Goal: Information Seeking & Learning: Learn about a topic

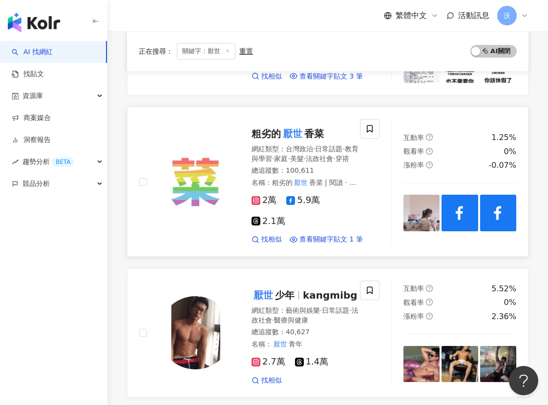
scroll to position [1318, 0]
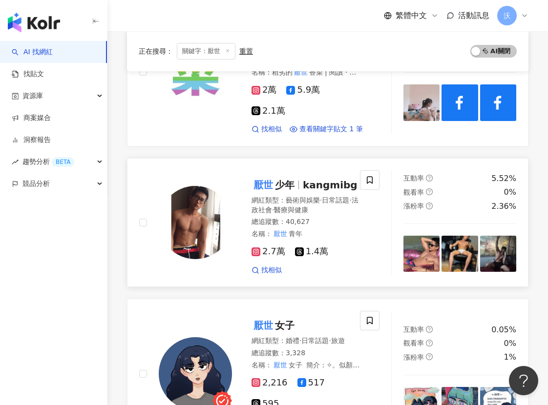
click at [419, 171] on link "厭世 少年 kangmibg 網紅類型 ： 藝術與娛樂 · 日常話題 · 法政社會 · 醫療與健康 總追蹤數 ： 40,627 名稱 ： 厭世 青年 2.7萬…" at bounding box center [327, 222] width 401 height 129
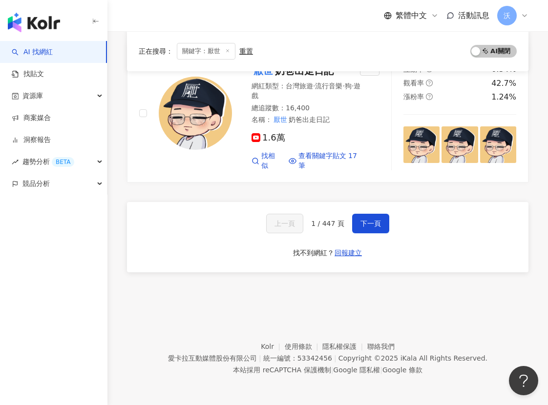
scroll to position [1905, 0]
click at [357, 230] on button "下一頁" at bounding box center [370, 224] width 37 height 20
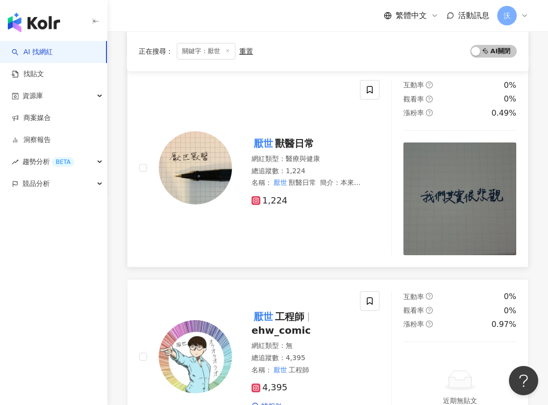
scroll to position [1521, 0]
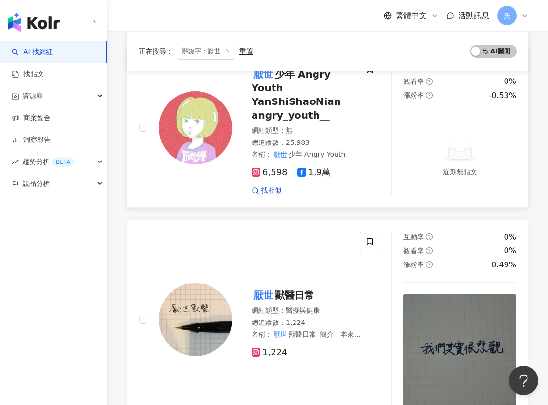
click at [408, 167] on div "近期無貼文" at bounding box center [459, 159] width 113 height 68
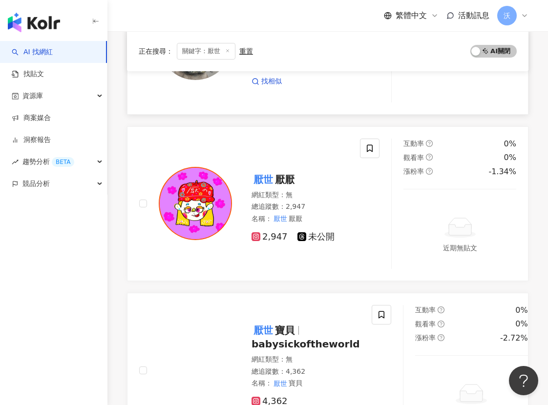
scroll to position [0, 0]
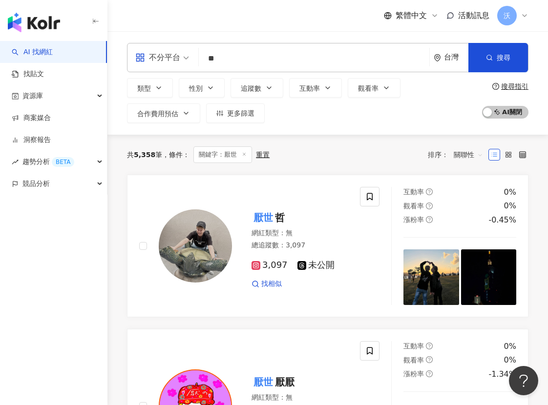
click at [251, 64] on input "**" at bounding box center [314, 58] width 223 height 19
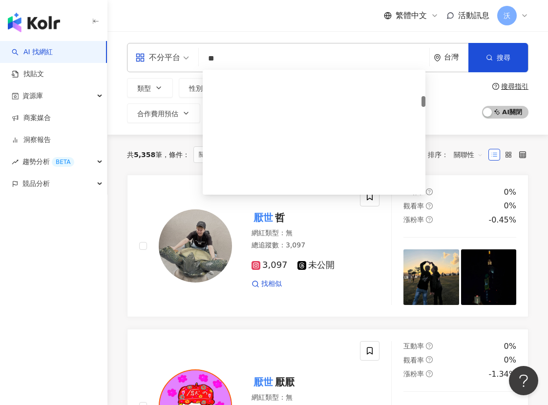
type input "*"
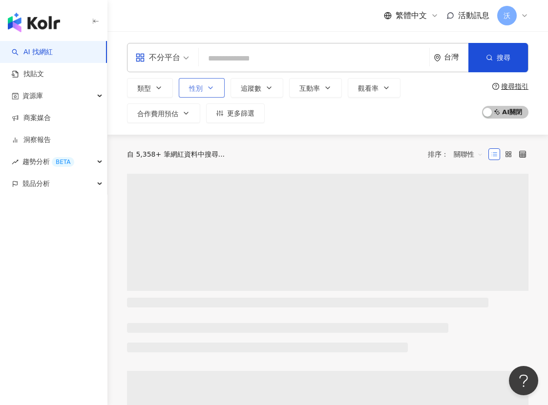
click at [205, 88] on button "性別" at bounding box center [202, 88] width 46 height 20
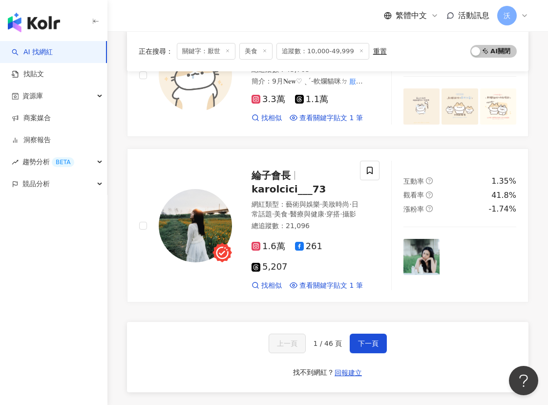
scroll to position [1660, 0]
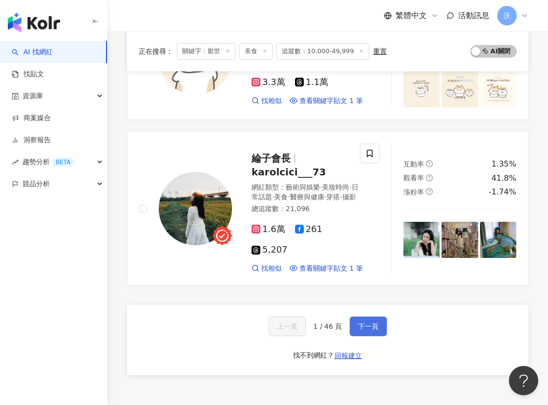
click at [356, 316] on button "下一頁" at bounding box center [368, 326] width 37 height 20
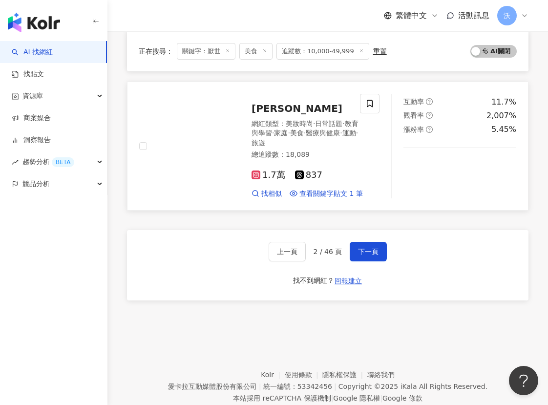
scroll to position [1758, 0]
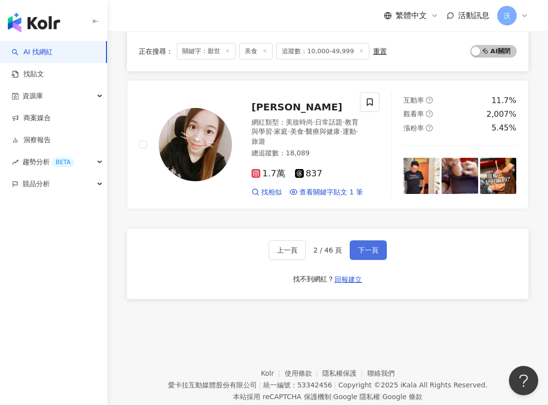
click at [369, 240] on button "下一頁" at bounding box center [368, 250] width 37 height 20
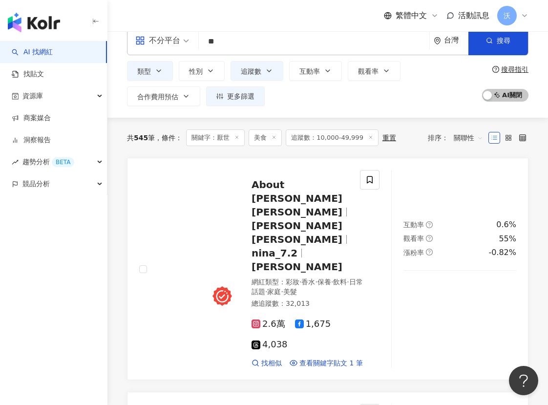
scroll to position [0, 0]
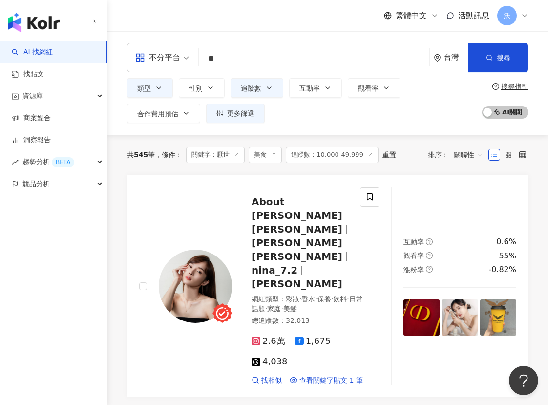
click at [290, 12] on div "繁體中文 活動訊息 沃" at bounding box center [327, 15] width 401 height 31
click at [238, 155] on line at bounding box center [237, 154] width 2 height 2
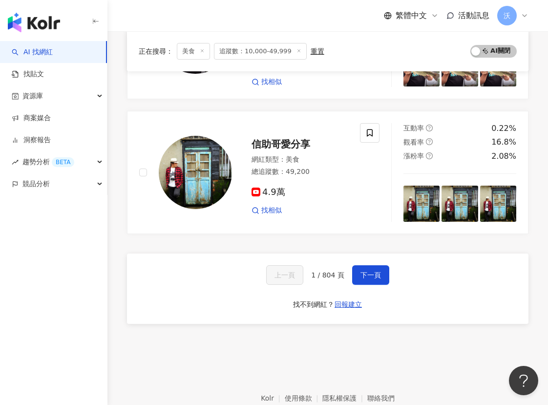
scroll to position [1611, 0]
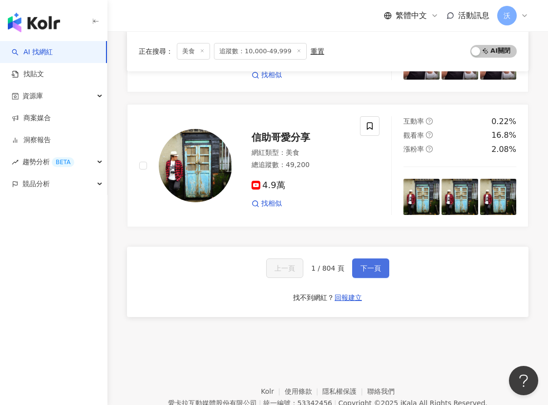
click at [374, 264] on span "下一頁" at bounding box center [370, 268] width 21 height 8
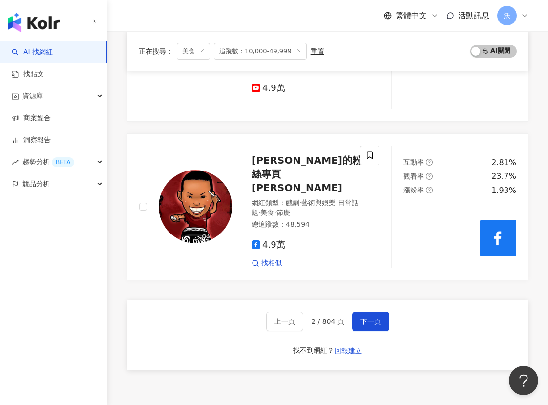
scroll to position [1655, 0]
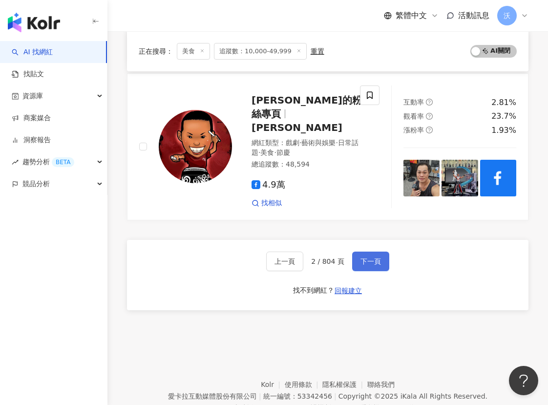
click at [364, 251] on button "下一頁" at bounding box center [370, 261] width 37 height 20
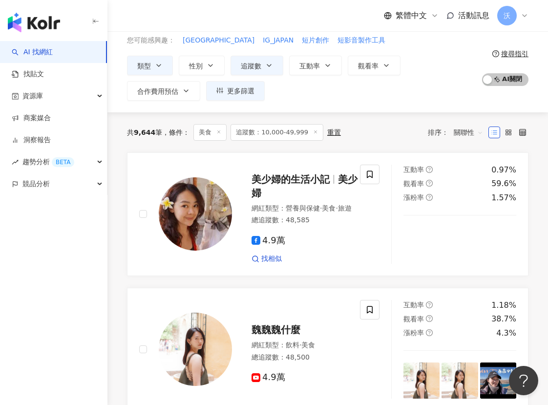
scroll to position [0, 0]
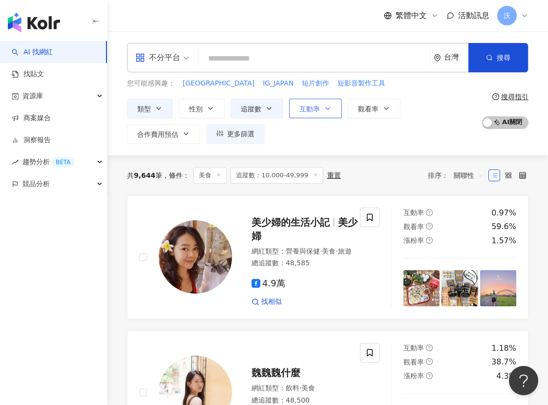
click at [312, 110] on span "互動率" at bounding box center [309, 109] width 21 height 8
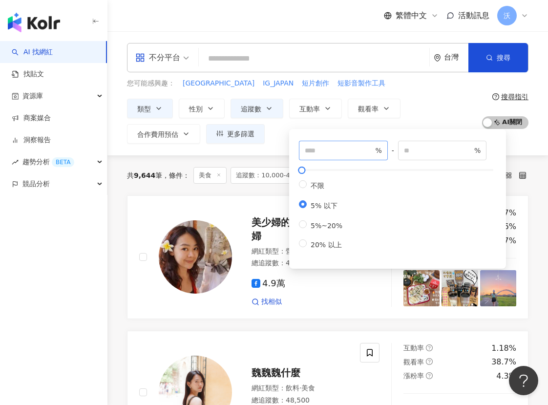
click at [319, 157] on span "%" at bounding box center [343, 151] width 89 height 20
drag, startPoint x: 415, startPoint y: 158, endPoint x: 408, endPoint y: 156, distance: 6.6
click at [408, 156] on span "* %" at bounding box center [442, 151] width 89 height 20
drag, startPoint x: 412, startPoint y: 153, endPoint x: 400, endPoint y: 149, distance: 12.2
click at [400, 149] on div "% - * % 不限 5% 以下 5%~20% 20% 以上" at bounding box center [397, 195] width 197 height 109
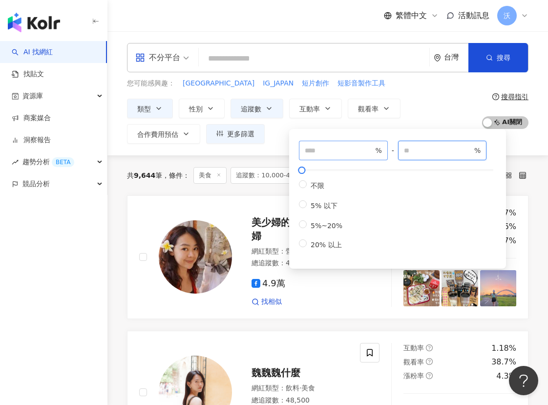
type input "*"
click at [311, 153] on input "number" at bounding box center [339, 150] width 68 height 11
type input "*"
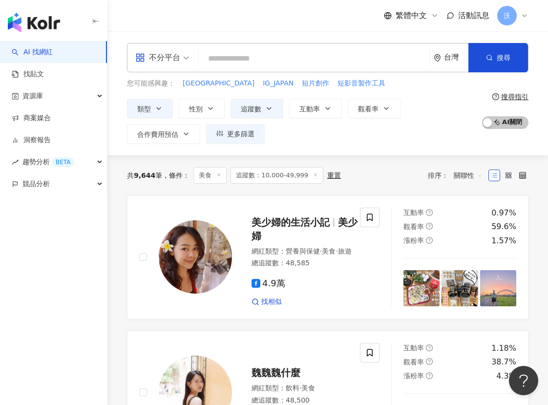
click at [425, 116] on div "類型 性別 追蹤數 互動率 觀看率 合作費用預估 更多篩選 ***** - ***** 不限 小型 奈米網紅 (<1萬) 微型網紅 (1萬-3萬) 小型網紅 …" at bounding box center [302, 121] width 350 height 45
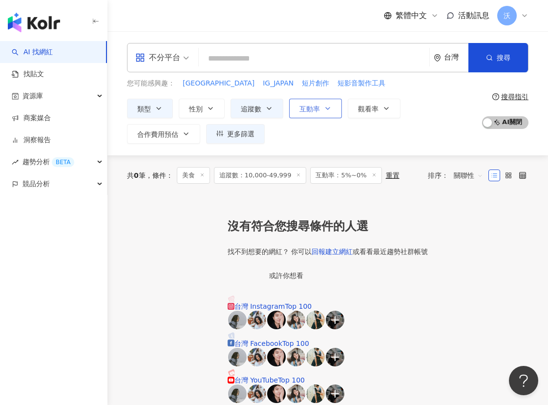
click at [317, 114] on button "互動率" at bounding box center [315, 109] width 53 height 20
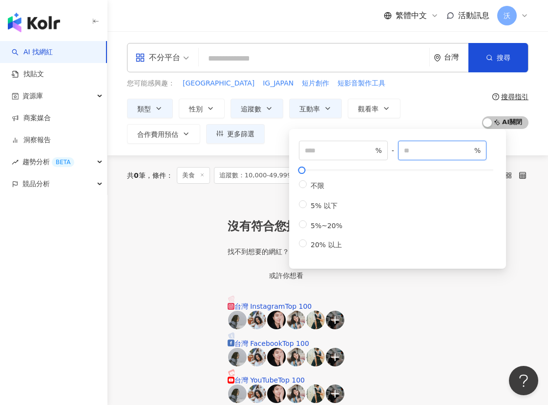
click at [418, 154] on input "*" at bounding box center [438, 150] width 68 height 11
type input "*"
drag, startPoint x: 423, startPoint y: 143, endPoint x: 394, endPoint y: 147, distance: 29.6
click at [394, 147] on div "* % - * % 不限 5% 以下 5%~20% 20% 以上" at bounding box center [397, 195] width 197 height 109
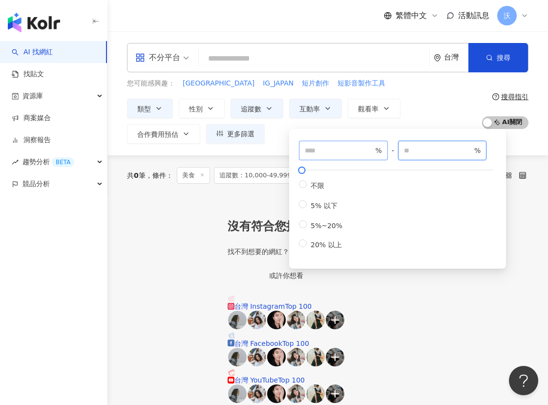
type input "*"
click at [331, 154] on input "*" at bounding box center [339, 150] width 68 height 11
type input "*"
click at [377, 115] on button "觀看率" at bounding box center [374, 109] width 53 height 20
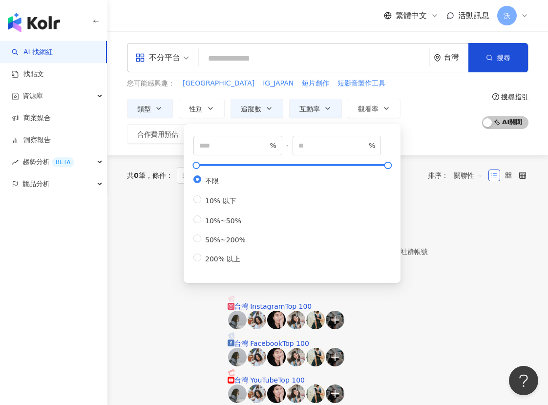
click at [435, 118] on div "類型 性別 追蹤數 互動率 觀看率 合作費用預估 更多篩選 ***** - ***** 不限 小型 奈米網紅 (<1萬) 微型網紅 (1萬-3萬) 小型網紅 …" at bounding box center [302, 121] width 350 height 45
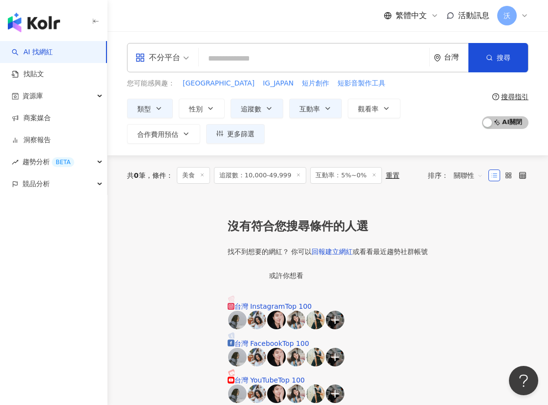
click at [364, 175] on span "互動率：5%~0%" at bounding box center [345, 175] width 71 height 17
click at [372, 175] on icon at bounding box center [374, 174] width 5 height 5
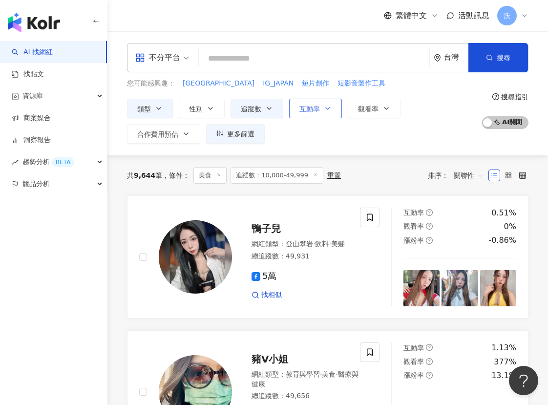
click at [317, 111] on span "互動率" at bounding box center [309, 109] width 21 height 8
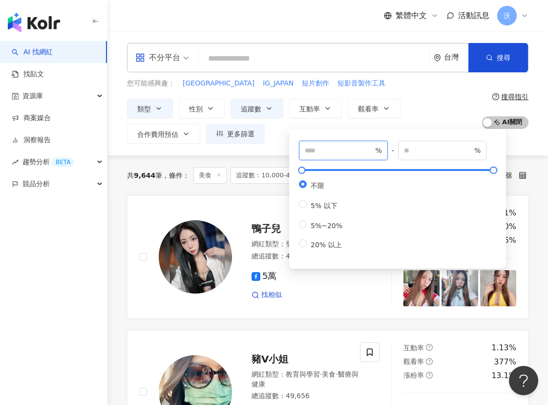
click at [328, 152] on input "number" at bounding box center [339, 150] width 68 height 11
click at [233, 188] on div "共 9,644 筆 條件 ： 美食 追蹤數：10,000-49,999 重置 排序： 關聯性" at bounding box center [327, 175] width 401 height 40
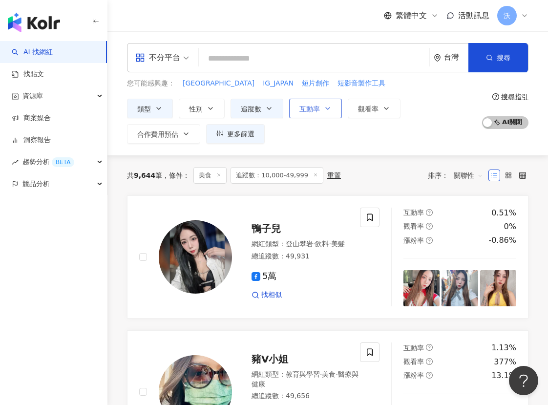
click at [303, 112] on span "互動率" at bounding box center [309, 109] width 21 height 8
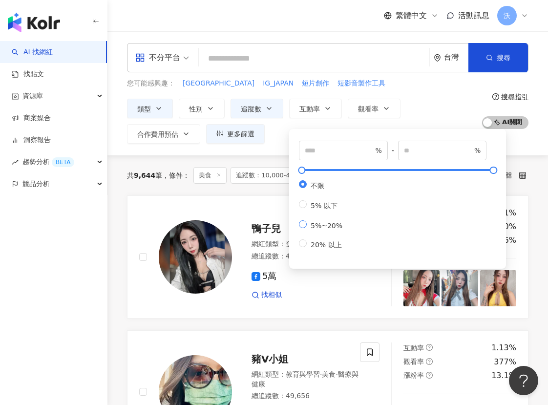
type input "*"
drag, startPoint x: 416, startPoint y: 151, endPoint x: 395, endPoint y: 148, distance: 20.7
click at [395, 148] on div "* % - ** % 不限 5% 以下 5%~20% 20% 以上" at bounding box center [397, 195] width 197 height 109
type input "***"
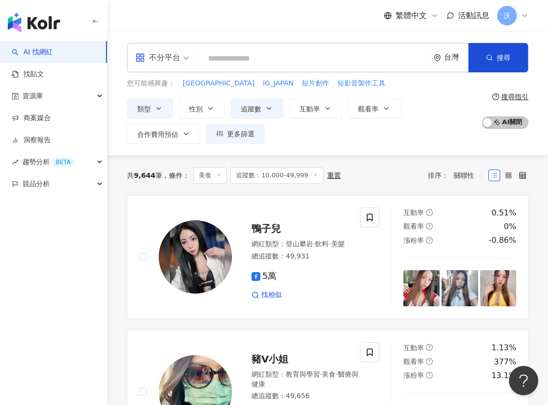
click at [442, 112] on div "類型 性別 追蹤數 互動率 觀看率 合作費用預估 更多篩選 ***** - ***** 不限 小型 奈米網紅 (<1萬) 微型網紅 (1萬-3萬) 小型網紅 …" at bounding box center [302, 121] width 350 height 45
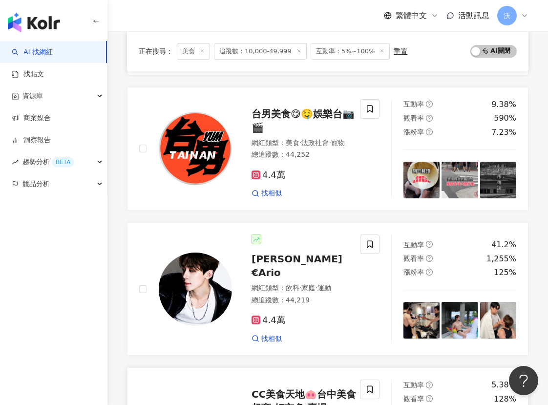
scroll to position [1650, 0]
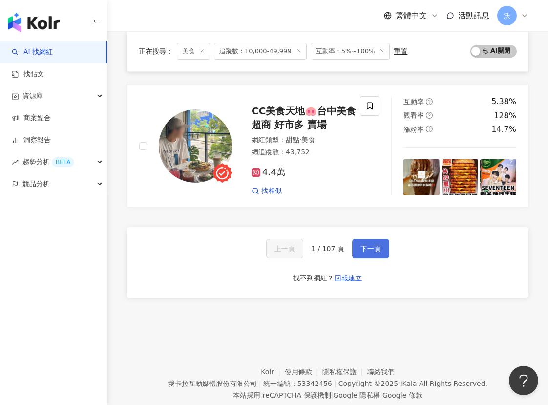
click at [367, 245] on span "下一頁" at bounding box center [370, 249] width 21 height 8
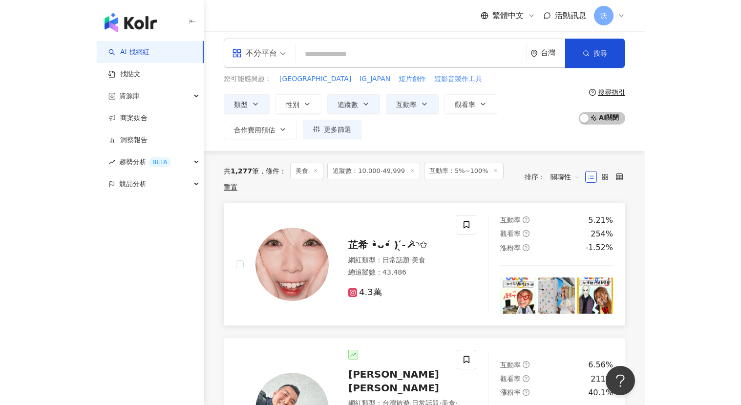
scroll to position [0, 0]
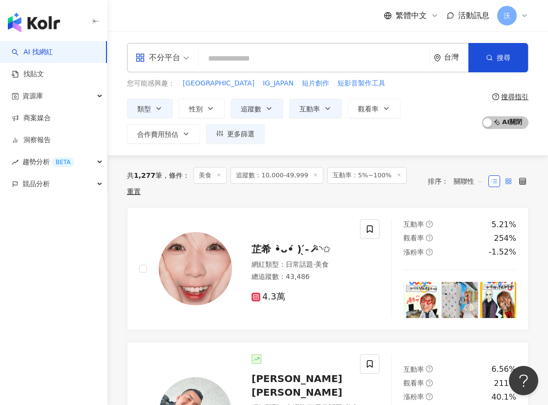
click at [510, 178] on rect at bounding box center [510, 179] width 2 height 2
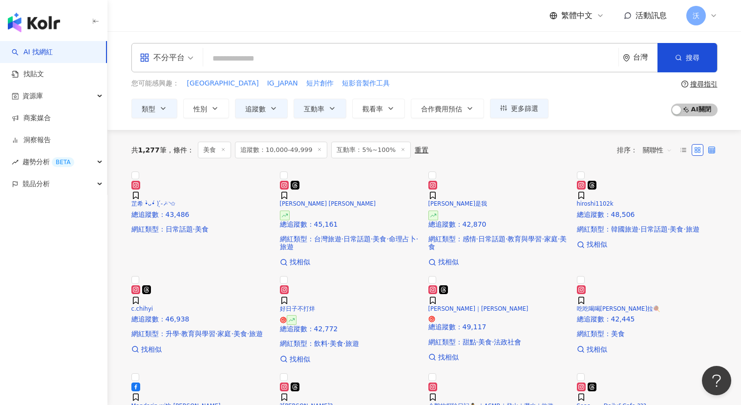
click at [547, 150] on icon at bounding box center [711, 149] width 7 height 7
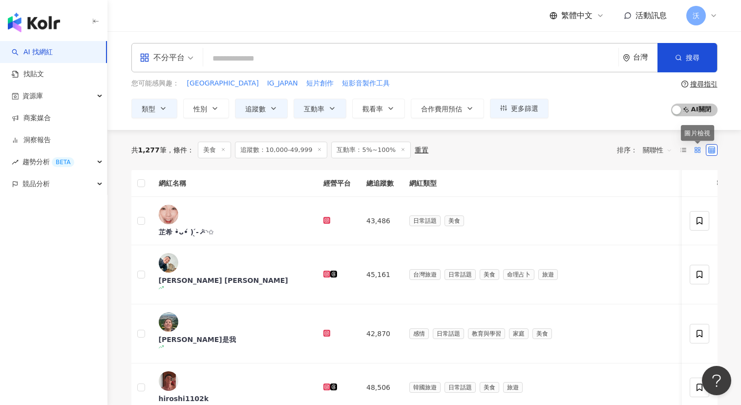
click at [547, 151] on icon at bounding box center [697, 149] width 7 height 7
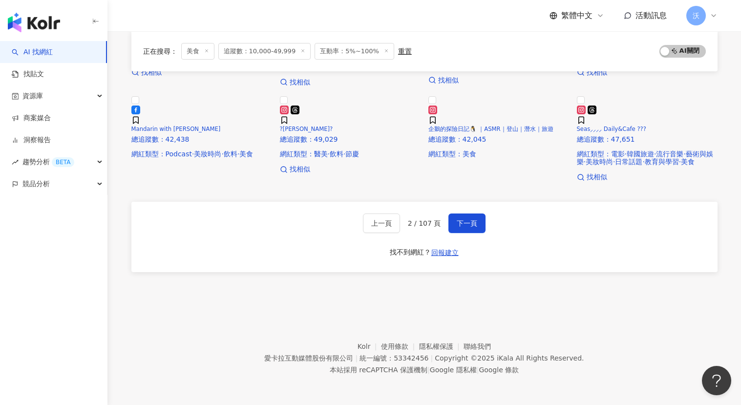
scroll to position [626, 0]
click at [462, 225] on span "下一頁" at bounding box center [467, 223] width 21 height 8
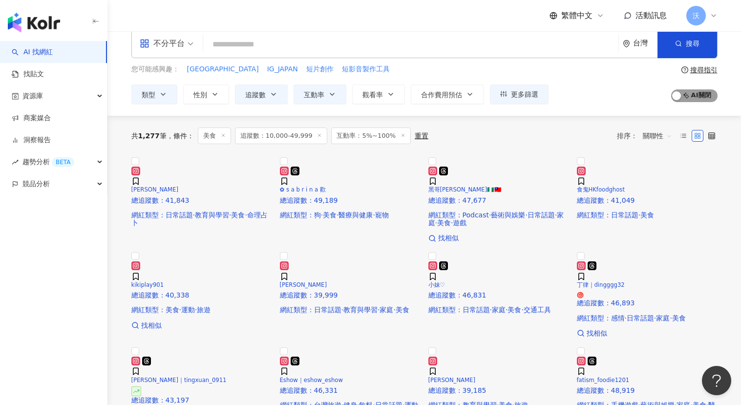
scroll to position [0, 0]
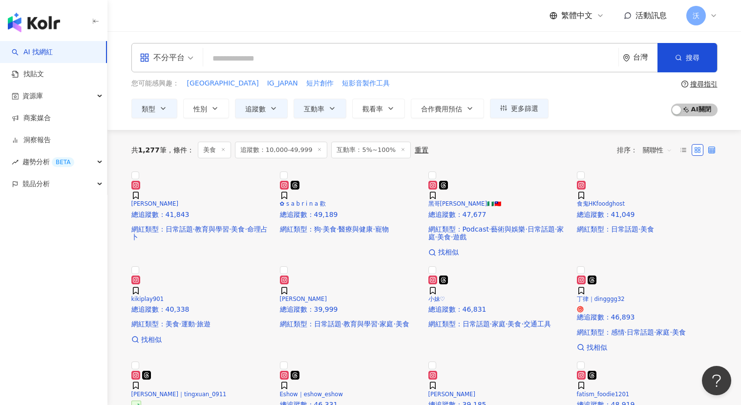
click at [547, 149] on icon at bounding box center [711, 149] width 7 height 7
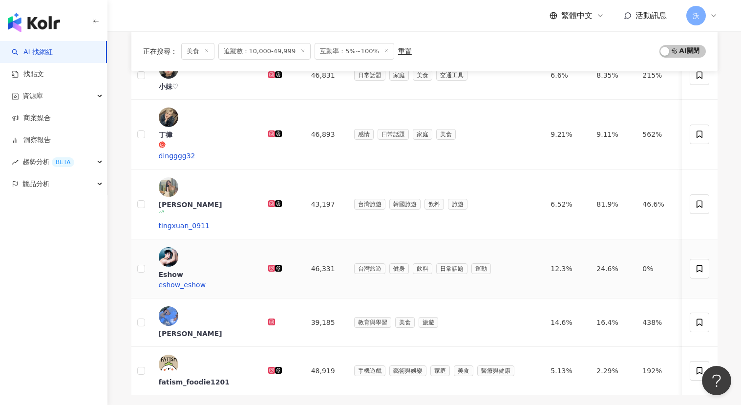
scroll to position [439, 0]
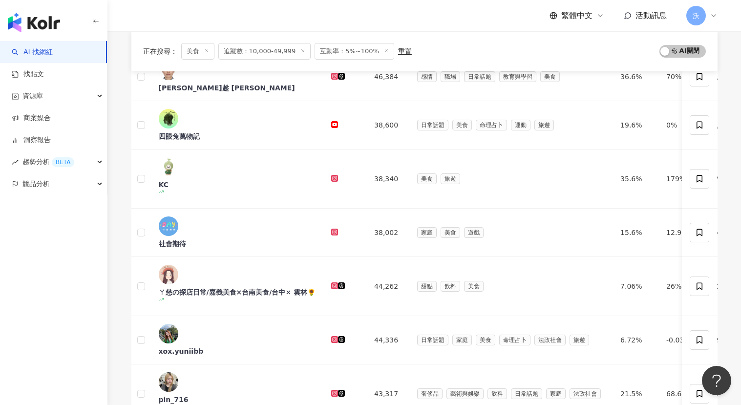
drag, startPoint x: 477, startPoint y: 245, endPoint x: 467, endPoint y: 240, distance: 10.7
drag, startPoint x: 467, startPoint y: 240, endPoint x: 450, endPoint y: 235, distance: 17.8
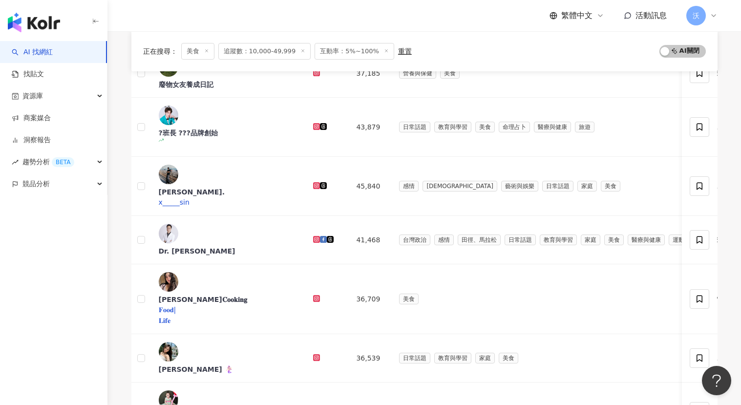
scroll to position [454, 0]
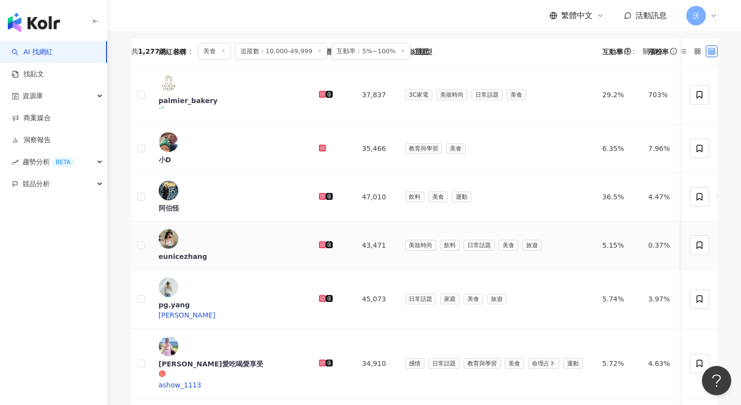
scroll to position [453, 0]
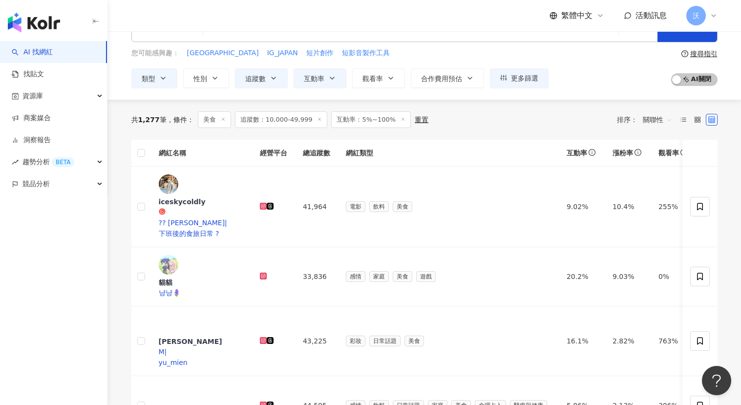
scroll to position [0, 0]
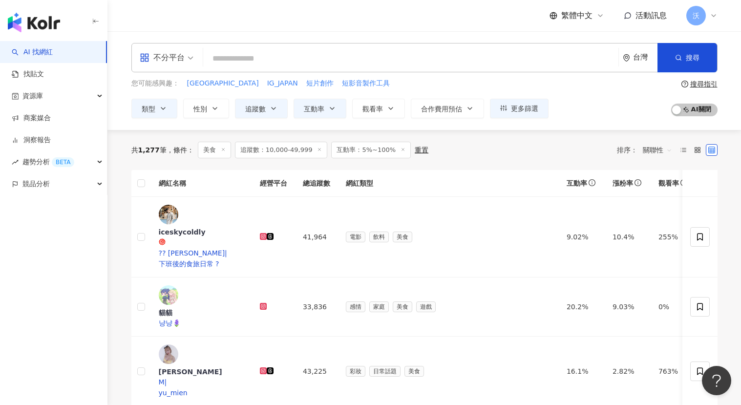
click at [224, 148] on line at bounding box center [223, 149] width 2 height 2
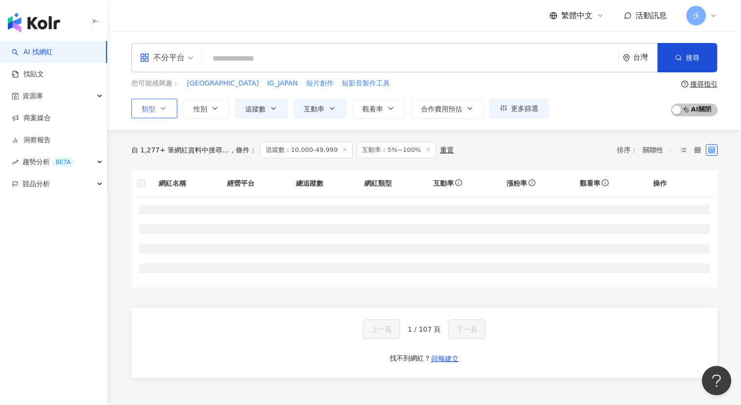
click at [159, 109] on icon "button" at bounding box center [163, 108] width 8 height 8
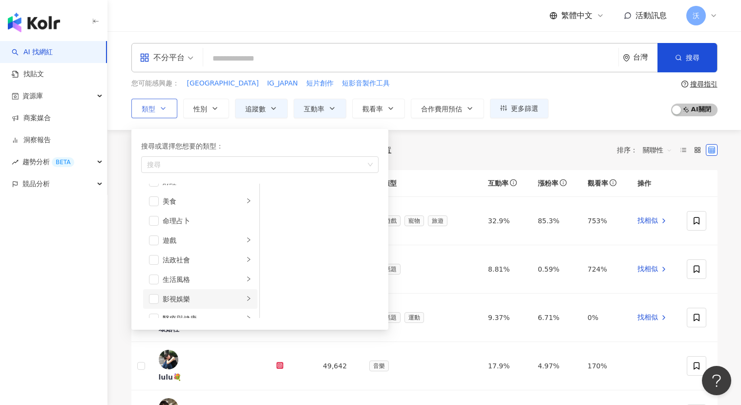
scroll to position [94, 0]
click at [172, 242] on div "美食" at bounding box center [203, 237] width 81 height 11
click at [152, 239] on span "button" at bounding box center [154, 238] width 10 height 10
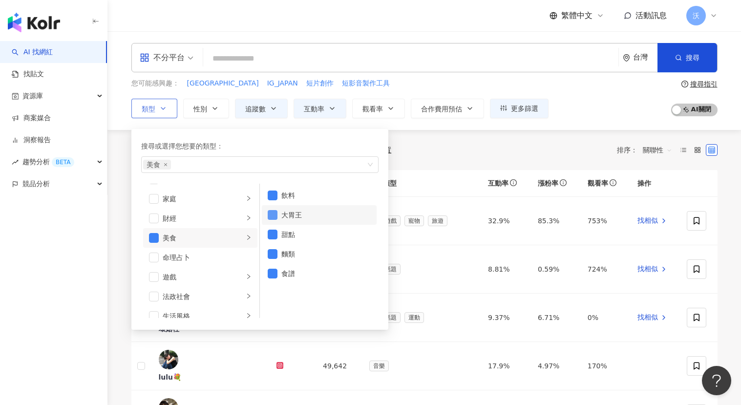
click at [277, 213] on li "大胃王" at bounding box center [319, 215] width 115 height 20
click at [271, 230] on span "button" at bounding box center [273, 235] width 10 height 10
click at [270, 255] on span "button" at bounding box center [273, 254] width 10 height 10
click at [278, 275] on li "食譜" at bounding box center [319, 274] width 115 height 20
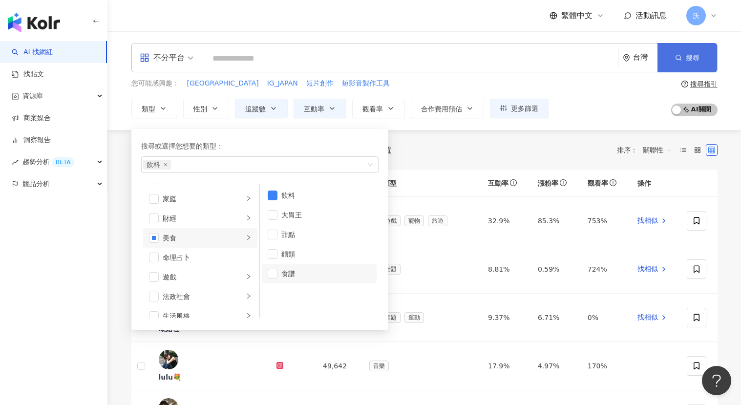
click at [547, 57] on button "搜尋" at bounding box center [687, 57] width 60 height 29
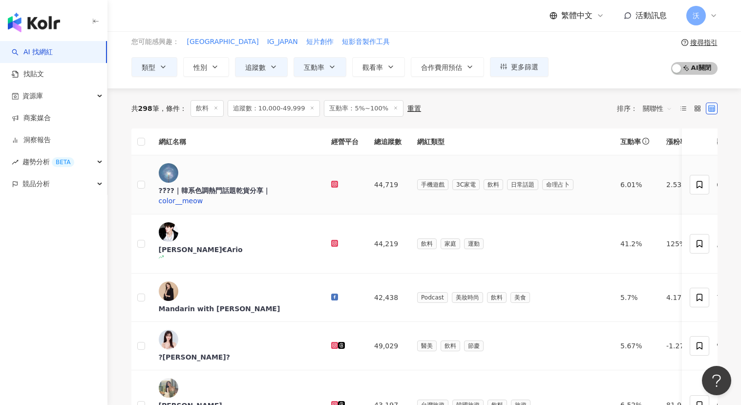
scroll to position [244, 0]
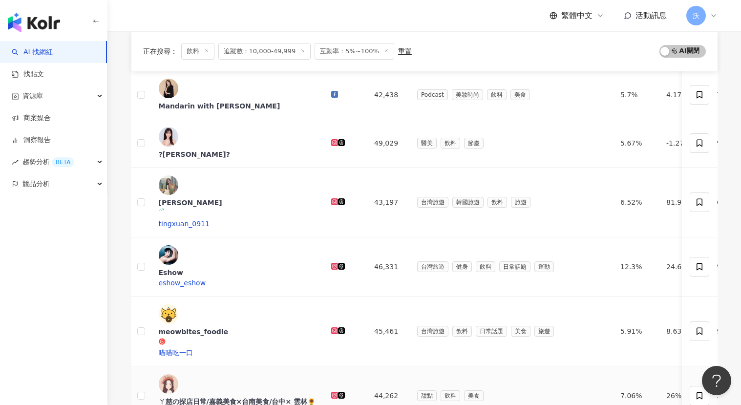
drag, startPoint x: 276, startPoint y: 224, endPoint x: 281, endPoint y: 236, distance: 13.0
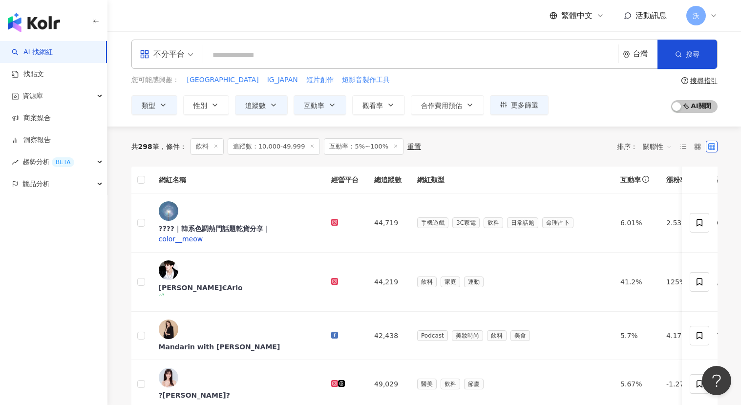
scroll to position [0, 0]
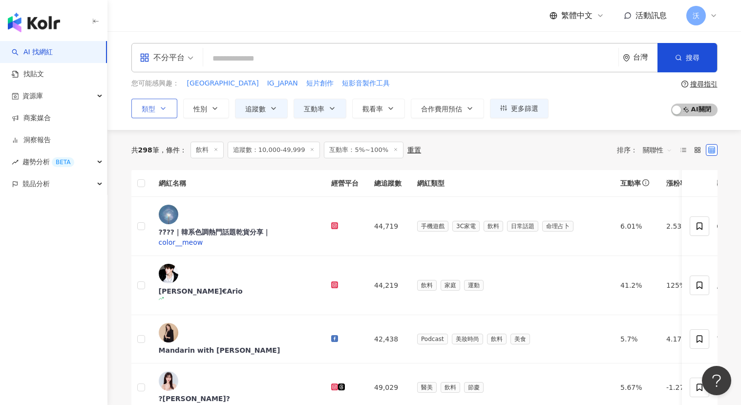
click at [164, 109] on icon "button" at bounding box center [163, 108] width 8 height 8
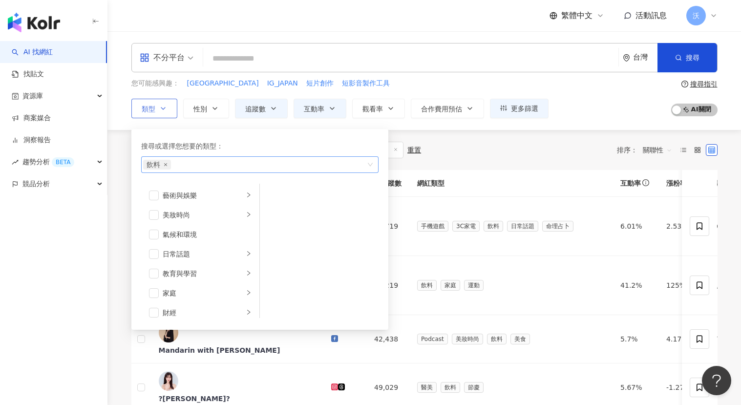
click at [167, 165] on icon "close" at bounding box center [166, 165] width 4 height 4
click at [200, 209] on li "美妝時尚" at bounding box center [200, 215] width 114 height 20
drag, startPoint x: 269, startPoint y: 270, endPoint x: 317, endPoint y: 201, distance: 84.5
click at [334, 212] on ul "保養 美髮 奢侈品 彩妝 醫美 穿搭 香水" at bounding box center [319, 251] width 119 height 134
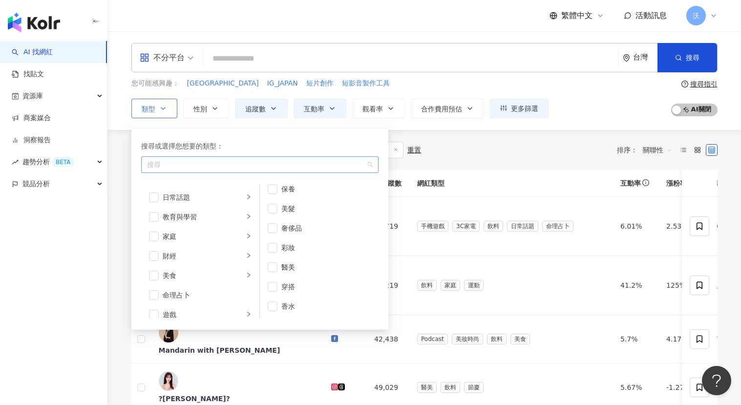
scroll to position [0, 0]
click at [192, 256] on div "日常話題" at bounding box center [203, 254] width 81 height 11
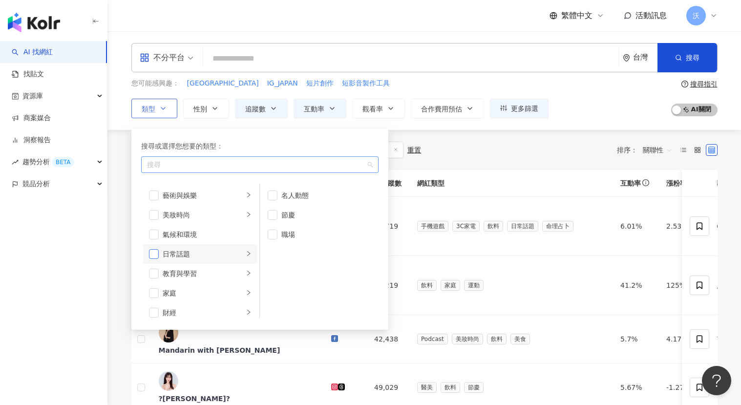
click at [150, 256] on span "button" at bounding box center [154, 254] width 10 height 10
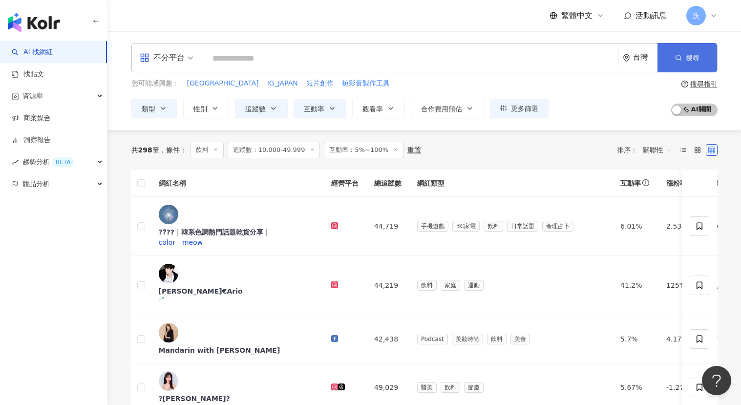
click at [547, 63] on button "搜尋" at bounding box center [687, 57] width 60 height 29
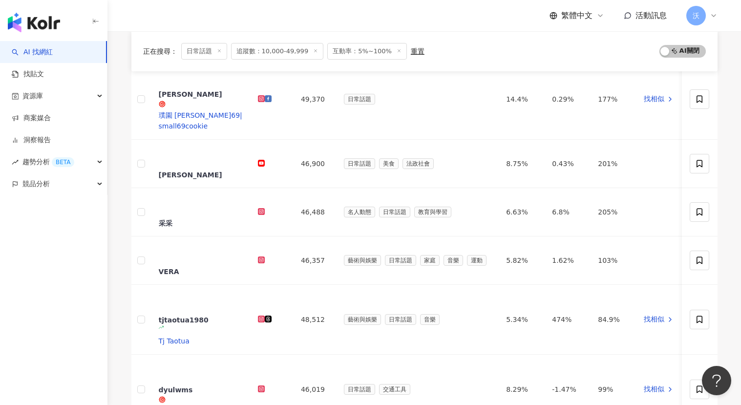
scroll to position [439, 0]
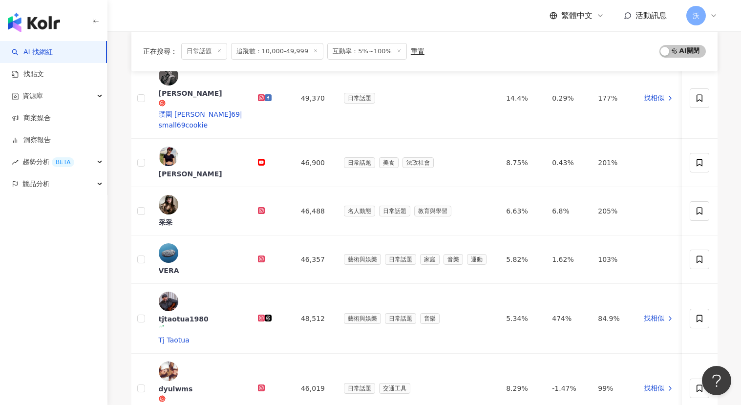
click at [355, 191] on div "網紅名稱 經營平台 總追蹤數 網紅類型 互動率 漲粉率 觀看率 操作 陽帆 49,939 日常話題 8.81% 0.59% 724% 找相似 壞菇社 49,7…" at bounding box center [424, 76] width 586 height 693
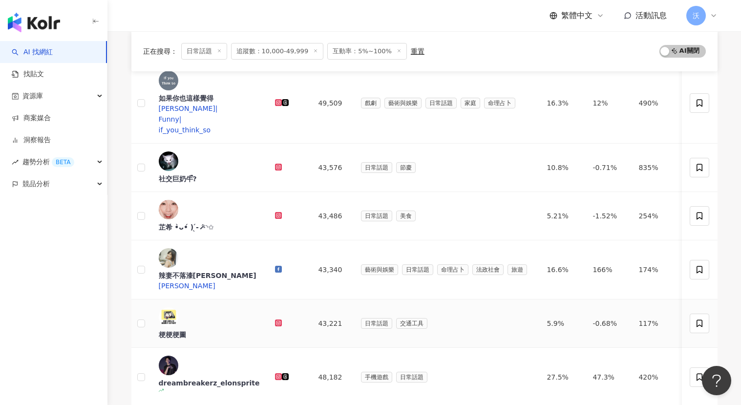
scroll to position [244, 0]
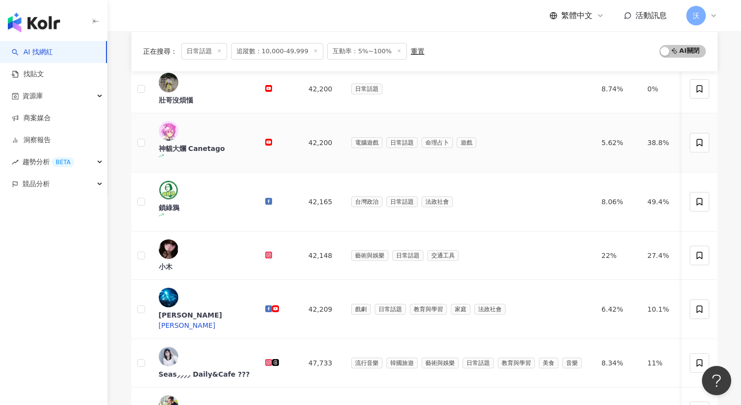
scroll to position [451, 0]
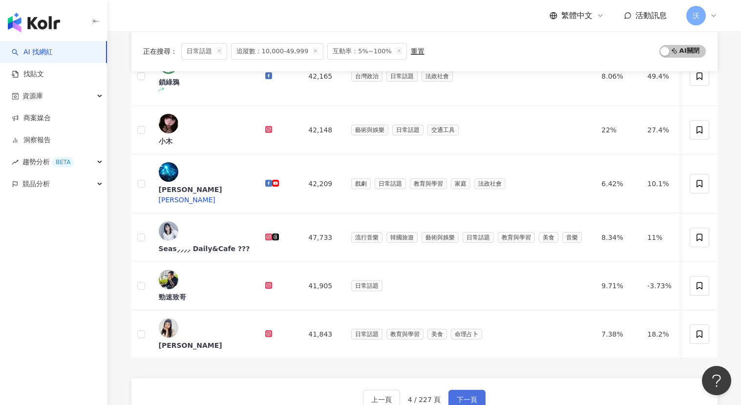
click at [457, 396] on span "下一頁" at bounding box center [467, 400] width 21 height 8
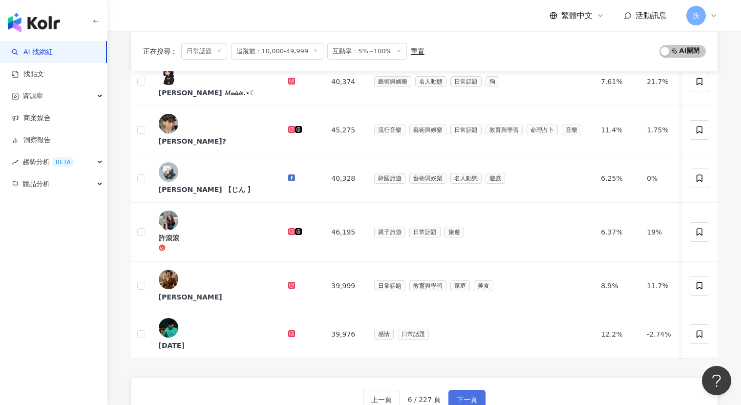
click at [454, 390] on button "下一頁" at bounding box center [466, 400] width 37 height 20
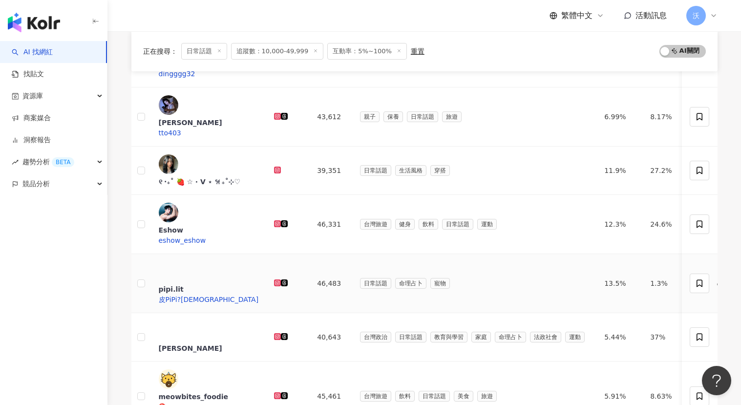
scroll to position [342, 0]
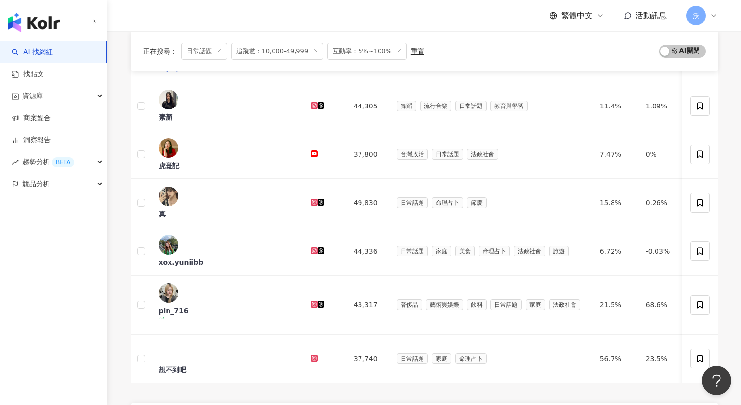
scroll to position [439, 0]
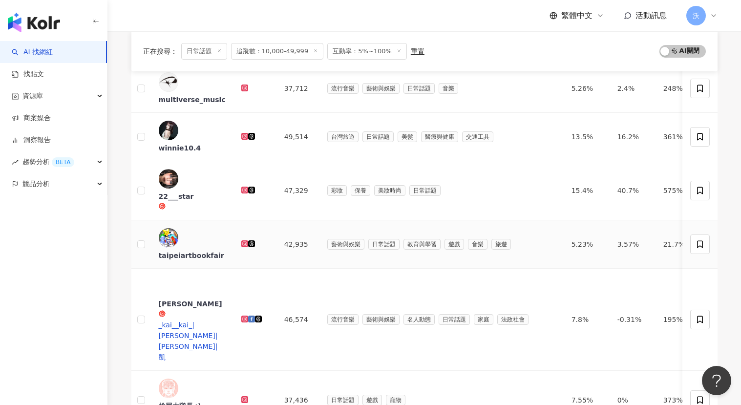
scroll to position [453, 0]
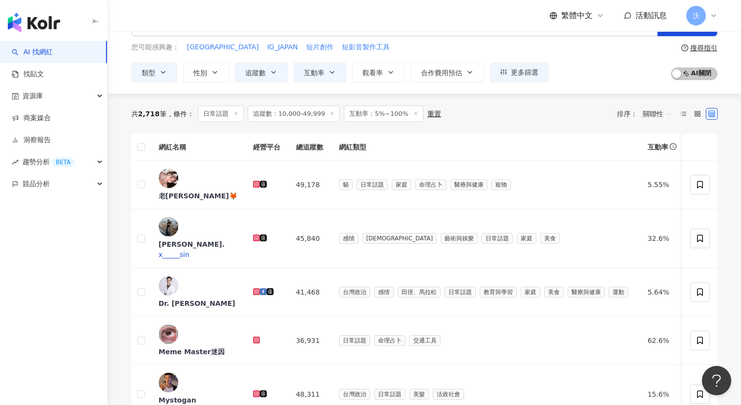
scroll to position [0, 0]
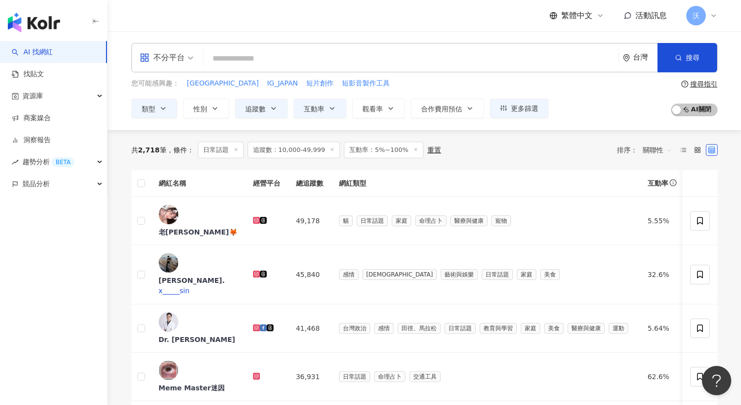
click at [234, 151] on icon at bounding box center [235, 149] width 5 height 5
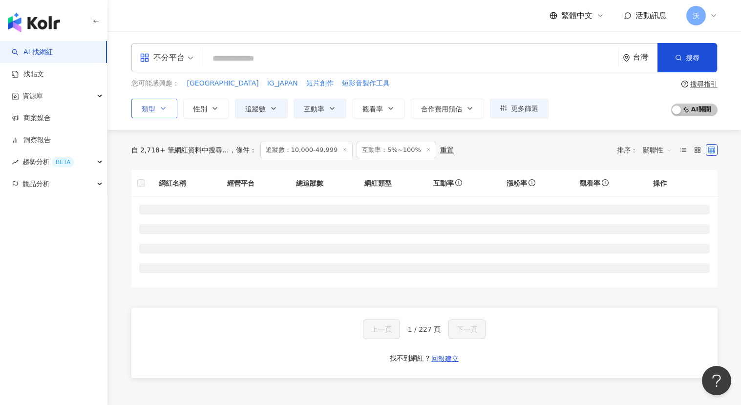
click at [146, 111] on span "類型" at bounding box center [149, 109] width 14 height 8
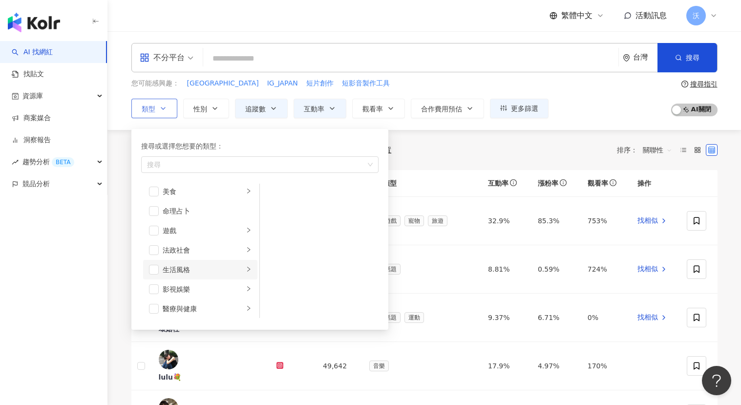
scroll to position [146, 0]
click at [154, 190] on span "button" at bounding box center [154, 186] width 10 height 10
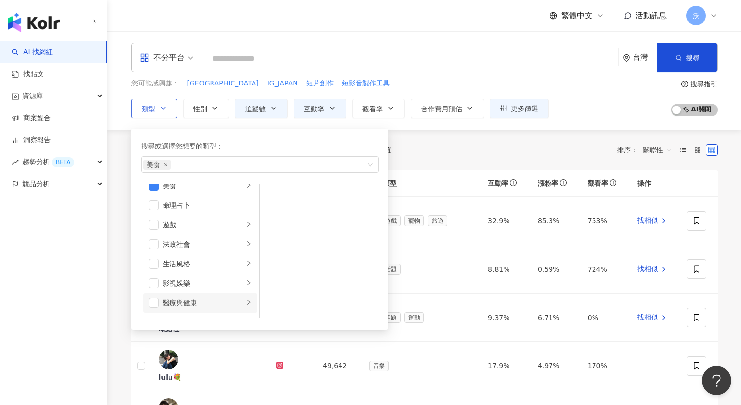
scroll to position [195, 0]
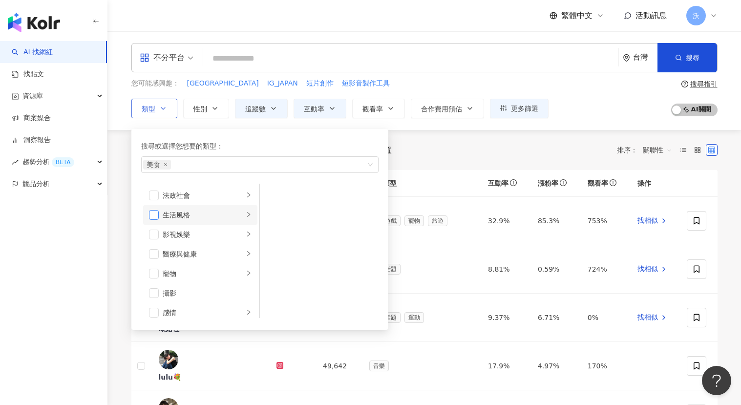
click at [157, 213] on span "button" at bounding box center [154, 215] width 10 height 10
click at [210, 211] on div "生活風格" at bounding box center [203, 214] width 81 height 11
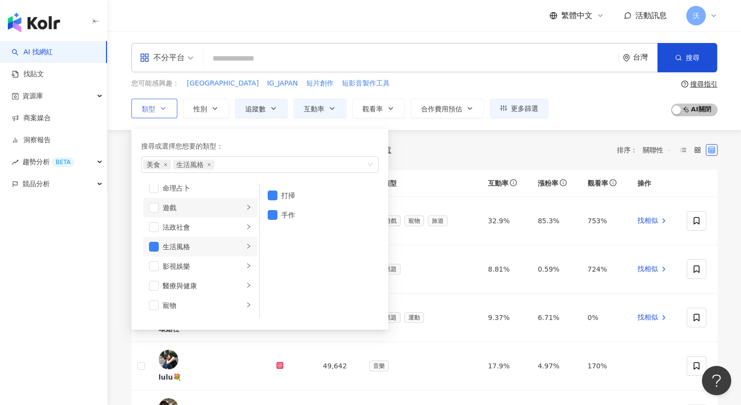
scroll to position [146, 0]
click at [154, 265] on span "button" at bounding box center [154, 264] width 10 height 10
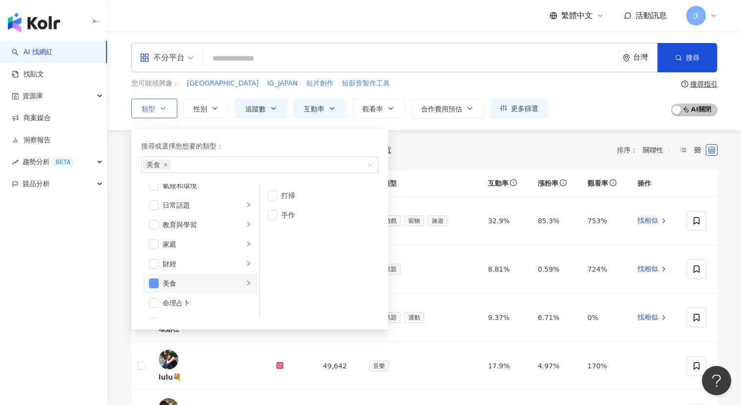
click at [155, 282] on span "button" at bounding box center [154, 283] width 10 height 10
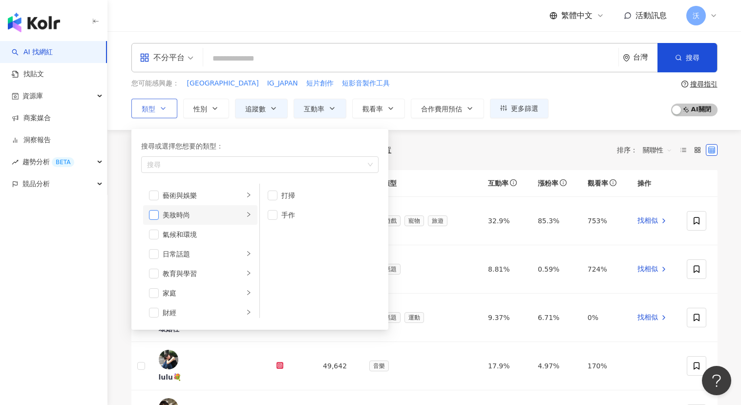
click at [149, 215] on span "button" at bounding box center [154, 215] width 10 height 10
click at [481, 139] on div "共 5,142 筆 條件 ： 追蹤數：10,000-49,999 互動率：5%~100% 重置 排序： 關聯性" at bounding box center [424, 150] width 586 height 40
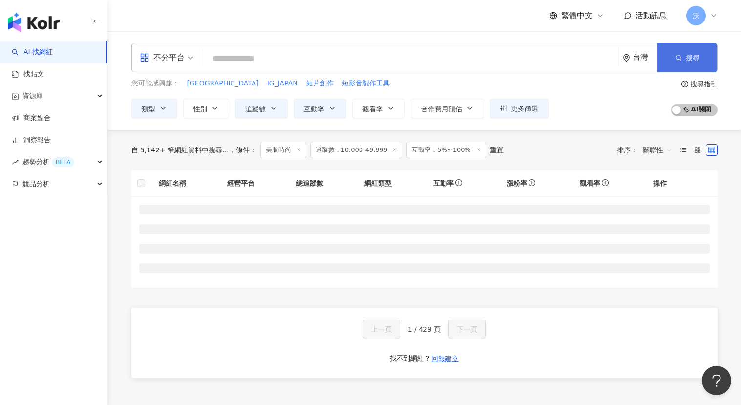
click at [547, 67] on button "搜尋" at bounding box center [687, 57] width 60 height 29
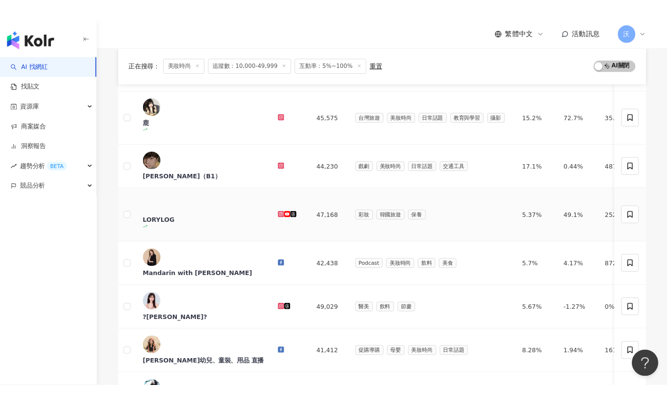
scroll to position [244, 0]
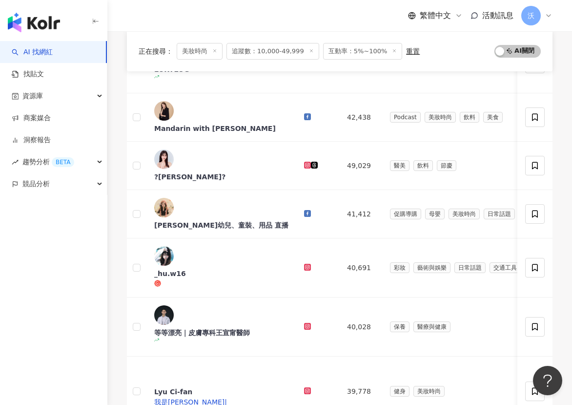
scroll to position [477, 0]
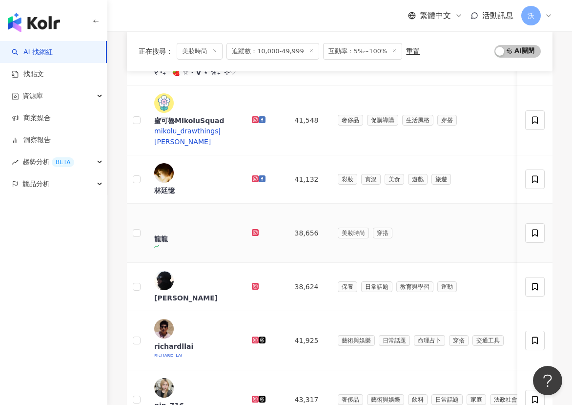
scroll to position [184, 0]
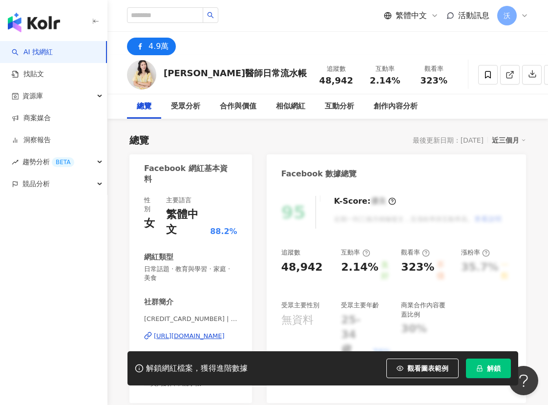
click at [188, 332] on div "[URL][DOMAIN_NAME]" at bounding box center [189, 336] width 71 height 9
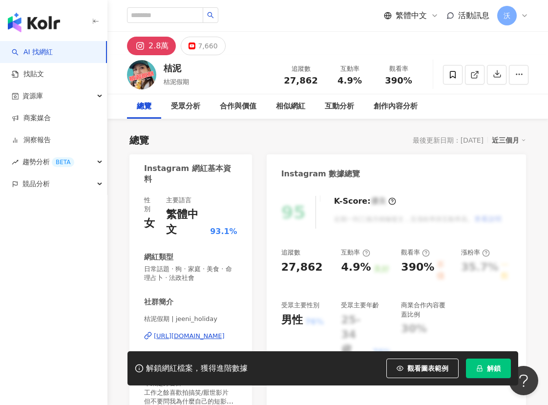
click at [202, 332] on div "https://www.instagram.com/jeeni_holiday/" at bounding box center [189, 336] width 71 height 9
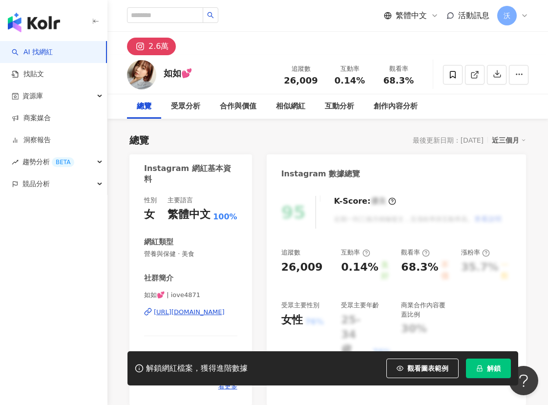
click at [202, 315] on div "https://www.instagram.com/iove4871/" at bounding box center [189, 312] width 71 height 9
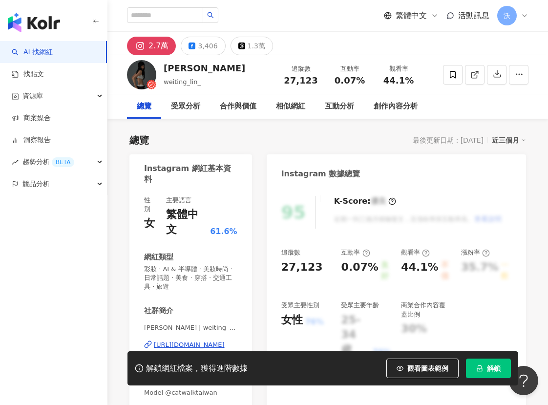
click at [201, 340] on div "https://www.instagram.com/weiting_lin_/" at bounding box center [189, 344] width 71 height 9
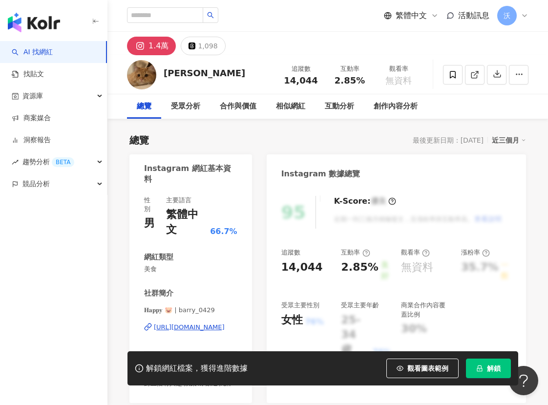
click at [214, 323] on div "https://www.instagram.com/barry_0429/" at bounding box center [189, 327] width 71 height 9
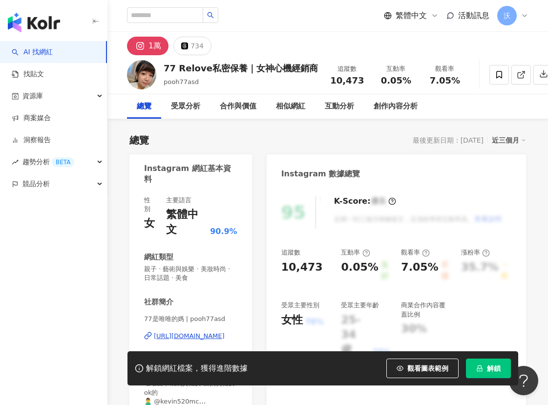
click at [186, 332] on div "[URL][DOMAIN_NAME]" at bounding box center [189, 336] width 71 height 9
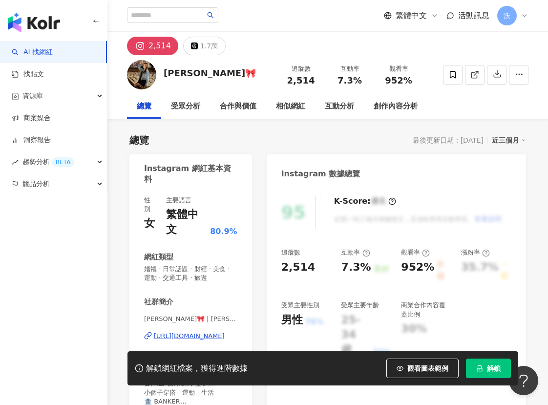
click at [203, 332] on div "[URL][DOMAIN_NAME]" at bounding box center [189, 336] width 71 height 9
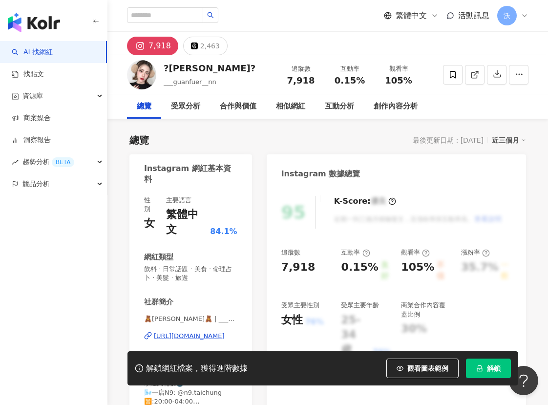
click at [183, 332] on div "https://www.instagram.com/___guanfuer__nn/" at bounding box center [189, 336] width 71 height 9
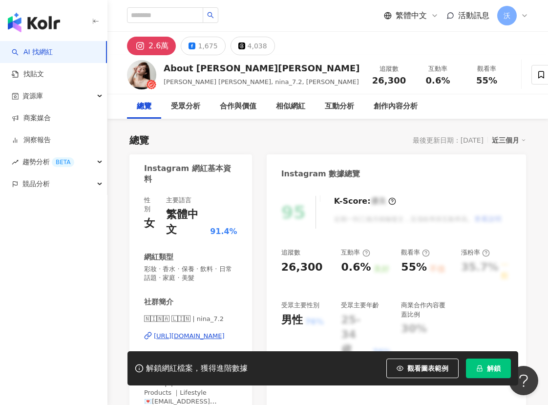
click at [218, 332] on div "[URL][DOMAIN_NAME]" at bounding box center [189, 336] width 71 height 9
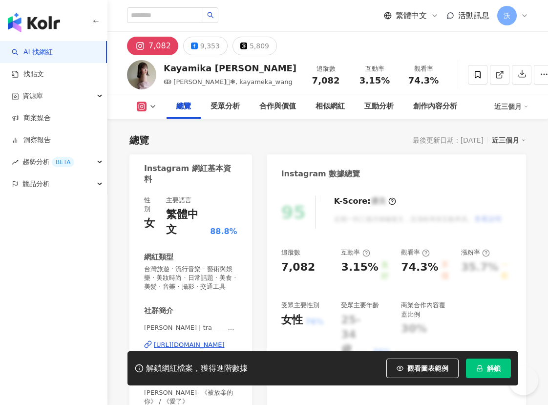
click at [200, 340] on div "[URL][DOMAIN_NAME]" at bounding box center [189, 344] width 71 height 9
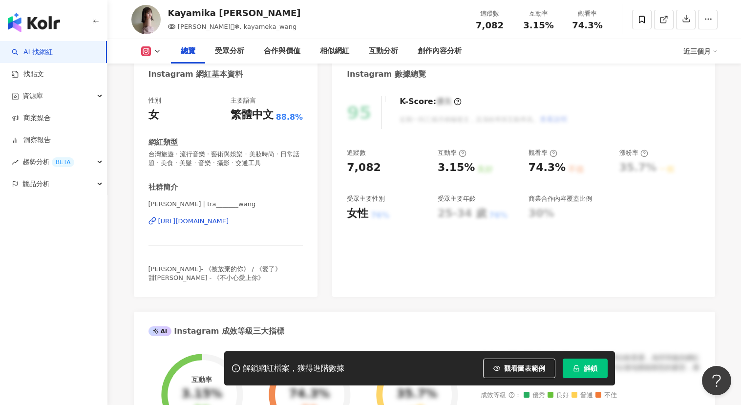
scroll to position [98, 0]
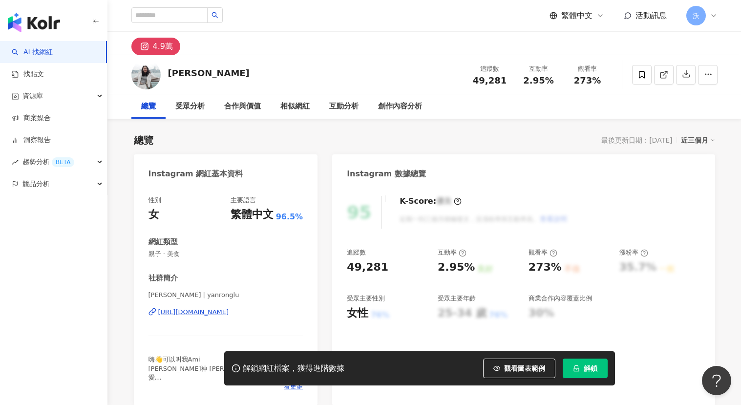
click at [197, 313] on div "https://www.instagram.com/yanronglu/" at bounding box center [193, 312] width 71 height 9
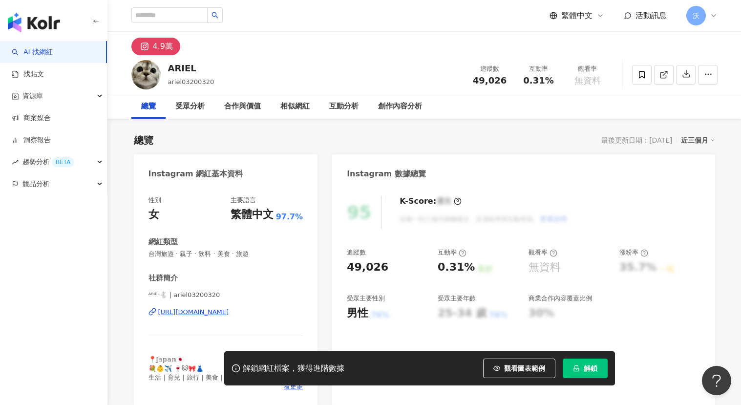
click at [229, 313] on div "https://www.instagram.com/ariel03200320/" at bounding box center [193, 312] width 71 height 9
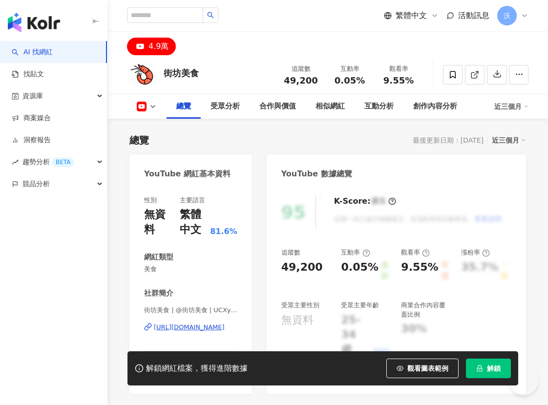
click at [175, 323] on div "https://www.youtube.com/channel/UCXyOkBGkufiJKVeuPjowxcA" at bounding box center [189, 327] width 71 height 9
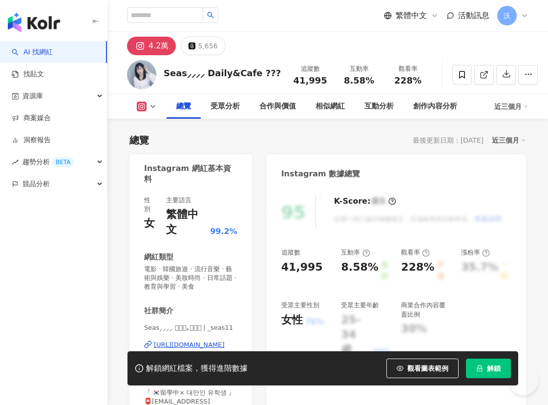
click at [225, 340] on div "[URL][DOMAIN_NAME]" at bounding box center [189, 344] width 71 height 9
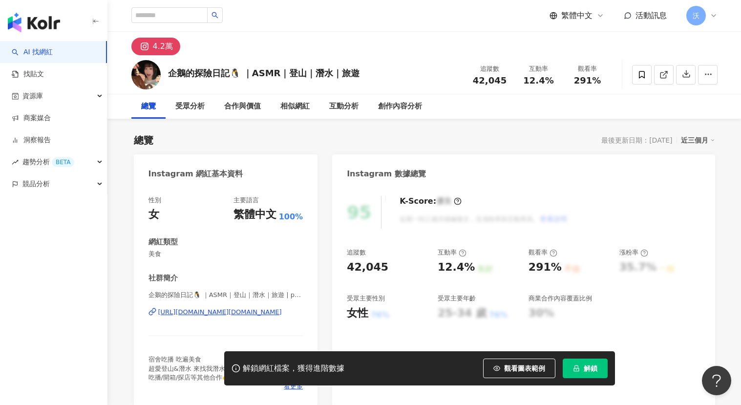
click at [245, 317] on div "企鵝的探險日記🐧 ｜ASMR｜登山｜潛水｜旅遊 | penguin.daladala_2323 https://www.instagram.com/pengu…" at bounding box center [225, 319] width 155 height 57
click at [262, 314] on div "https://www.instagram.com/penguin.daladala_2323/" at bounding box center [220, 312] width 124 height 9
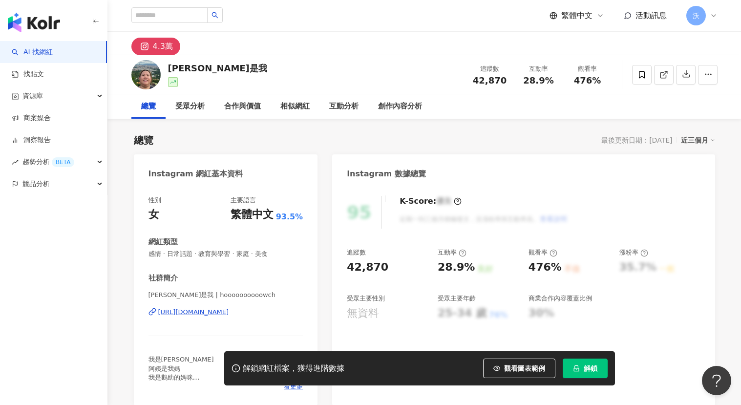
click at [229, 309] on div "[URL][DOMAIN_NAME]" at bounding box center [193, 312] width 71 height 9
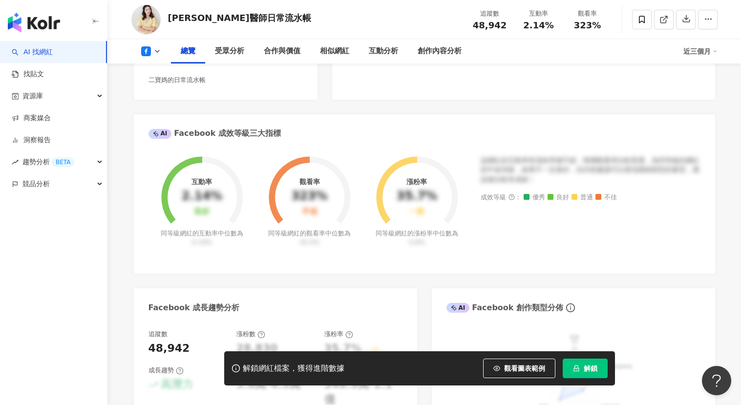
scroll to position [293, 0]
